Goal: Task Accomplishment & Management: Use online tool/utility

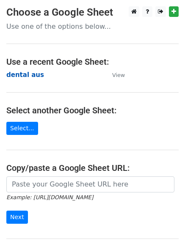
click at [19, 77] on strong "dental aus" at bounding box center [25, 75] width 38 height 8
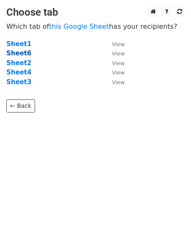
drag, startPoint x: 21, startPoint y: 55, endPoint x: 21, endPoint y: 50, distance: 4.6
click at [21, 54] on strong "Sheet6" at bounding box center [18, 53] width 25 height 8
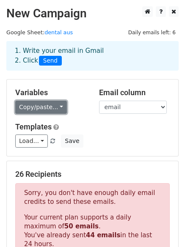
click at [53, 107] on link "Copy/paste..." at bounding box center [41, 107] width 52 height 13
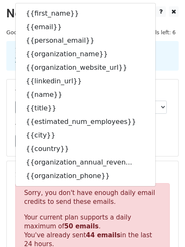
click at [172, 24] on main "New Campaign Daily emails left: 6 Google Sheet: dental aus 1. Write your email …" at bounding box center [92, 246] width 185 height 481
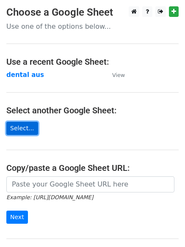
click at [22, 126] on link "Select..." at bounding box center [22, 128] width 32 height 13
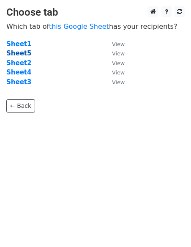
click at [19, 53] on strong "Sheet5" at bounding box center [18, 53] width 25 height 8
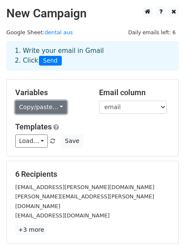
click at [46, 103] on link "Copy/paste..." at bounding box center [41, 107] width 52 height 13
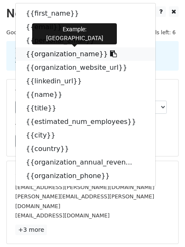
click at [55, 52] on link "{{organization_name}}" at bounding box center [85, 54] width 139 height 14
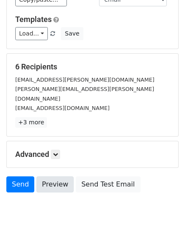
scroll to position [115, 0]
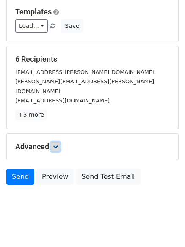
click at [57, 142] on link at bounding box center [55, 146] width 9 height 9
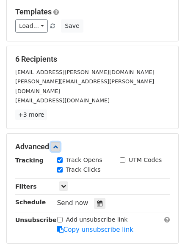
click at [57, 144] on icon at bounding box center [55, 146] width 5 height 5
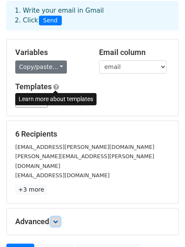
scroll to position [30, 0]
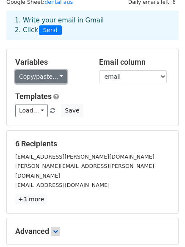
click at [58, 77] on link "Copy/paste..." at bounding box center [41, 76] width 52 height 13
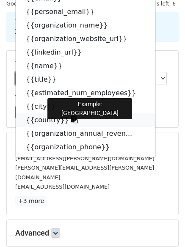
scroll to position [0, 0]
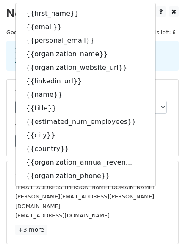
click at [109, 210] on div "narellem@hhs.vic.gov.au" at bounding box center [92, 215] width 167 height 10
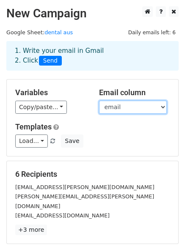
click at [151, 108] on select "first_name email personal_email organization_name organization_website_url link…" at bounding box center [133, 107] width 68 height 13
click at [149, 109] on select "first_name email personal_email organization_name organization_website_url link…" at bounding box center [133, 107] width 68 height 13
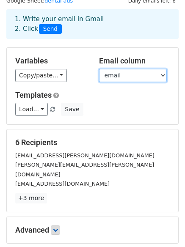
scroll to position [115, 0]
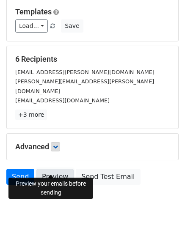
click at [56, 171] on link "Preview" at bounding box center [54, 177] width 37 height 16
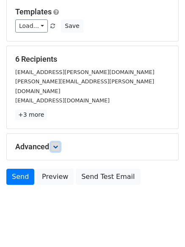
click at [58, 144] on icon at bounding box center [55, 146] width 5 height 5
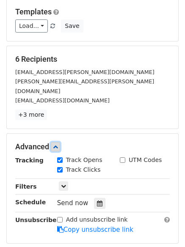
click at [57, 144] on icon at bounding box center [55, 146] width 5 height 5
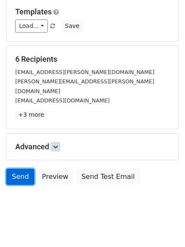
click at [15, 169] on link "Send" at bounding box center [20, 177] width 28 height 16
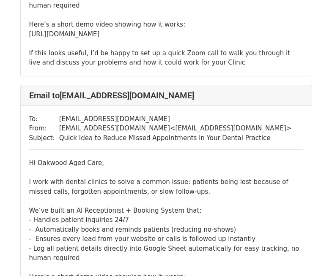
scroll to position [1057, 0]
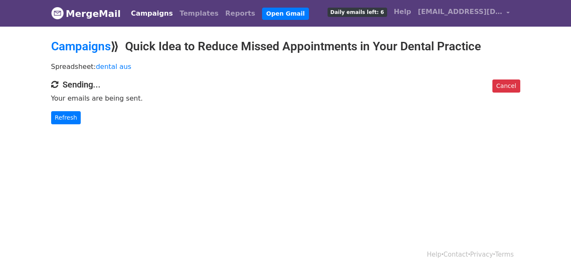
drag, startPoint x: 405, startPoint y: 42, endPoint x: 500, endPoint y: 39, distance: 95.1
click at [500, 39] on h2 "Campaigns ⟫ Quick Idea to Reduce Missed Appointments in Your Dental Practice" at bounding box center [285, 46] width 469 height 14
click at [417, 51] on h2 "Campaigns ⟫ Quick Idea to Reduce Missed Appointments in Your Dental Practice" at bounding box center [285, 46] width 469 height 14
click at [370, 111] on p "Refresh" at bounding box center [285, 117] width 469 height 13
drag, startPoint x: 509, startPoint y: 82, endPoint x: 322, endPoint y: 46, distance: 190.6
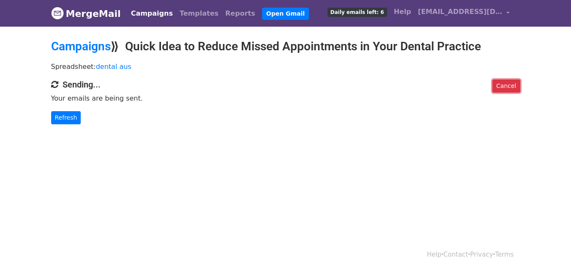
click at [508, 82] on link "Cancel" at bounding box center [505, 85] width 27 height 13
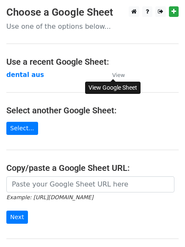
click at [121, 77] on small "View" at bounding box center [118, 75] width 13 height 6
click at [27, 80] on main "Choose a Google Sheet Use one of the options below... Use a recent Google Sheet…" at bounding box center [92, 137] width 185 height 262
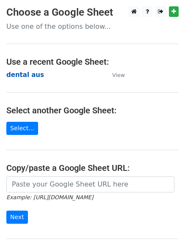
click at [27, 78] on strong "dental aus" at bounding box center [25, 75] width 38 height 8
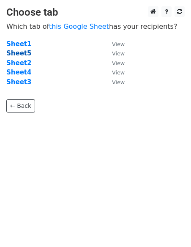
click at [17, 49] on strong "Sheet5" at bounding box center [18, 53] width 25 height 8
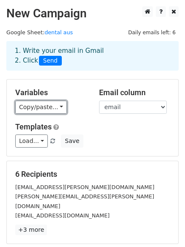
click at [58, 105] on link "Copy/paste..." at bounding box center [41, 107] width 52 height 13
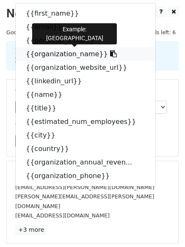
click at [110, 55] on icon at bounding box center [113, 53] width 7 height 7
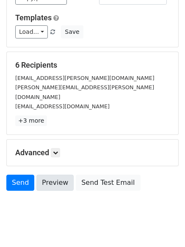
scroll to position [115, 0]
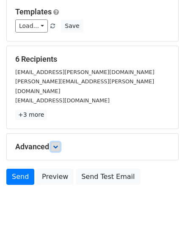
click at [58, 144] on icon at bounding box center [55, 146] width 5 height 5
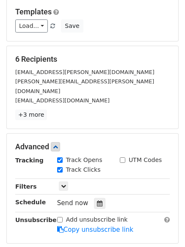
click at [59, 156] on div "Track Opens" at bounding box center [79, 160] width 45 height 9
click at [61, 157] on input "Track Opens" at bounding box center [59, 159] width 5 height 5
checkbox input "false"
click at [61, 167] on input "Track Clicks" at bounding box center [59, 169] width 5 height 5
checkbox input "false"
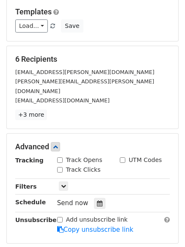
drag, startPoint x: 61, startPoint y: 149, endPoint x: 61, endPoint y: 154, distance: 5.1
click at [61, 157] on input "Track Opens" at bounding box center [59, 159] width 5 height 5
checkbox input "true"
click at [59, 167] on input "Track Clicks" at bounding box center [59, 169] width 5 height 5
checkbox input "true"
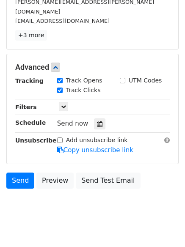
scroll to position [198, 0]
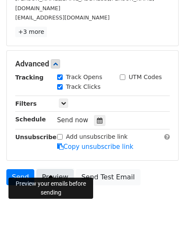
click at [49, 171] on link "Preview" at bounding box center [54, 177] width 37 height 16
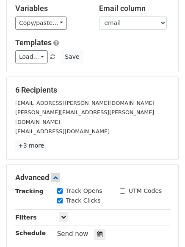
scroll to position [85, 0]
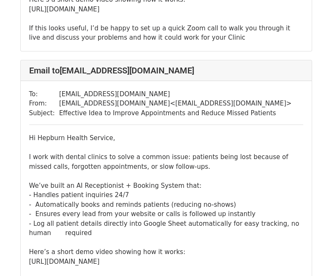
scroll to position [676, 0]
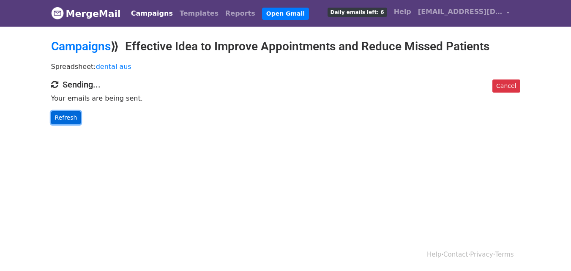
click at [59, 118] on link "Refresh" at bounding box center [66, 117] width 30 height 13
click at [60, 109] on div "Cancel Sending... Your emails are being sent. Refresh" at bounding box center [286, 101] width 482 height 45
click at [61, 104] on div "Cancel Sending... Your emails are being sent. Refresh" at bounding box center [286, 101] width 482 height 45
click at [75, 120] on link "Refresh" at bounding box center [66, 117] width 30 height 13
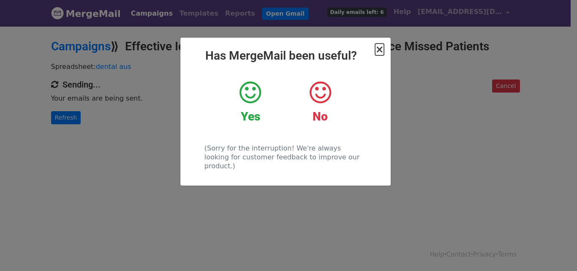
click at [381, 50] on span "×" at bounding box center [379, 50] width 8 height 12
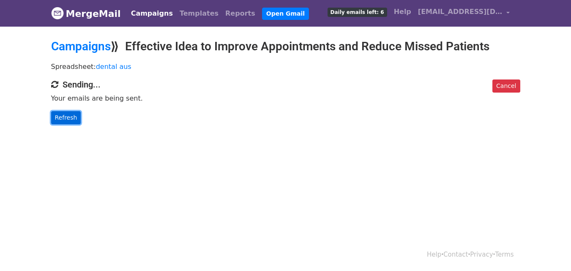
click at [70, 115] on link "Refresh" at bounding box center [66, 117] width 30 height 13
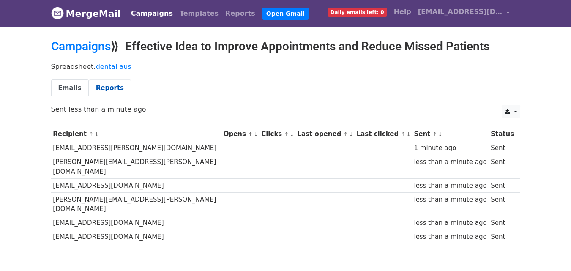
click at [113, 88] on link "Reports" at bounding box center [110, 87] width 42 height 17
